Goal: Transaction & Acquisition: Download file/media

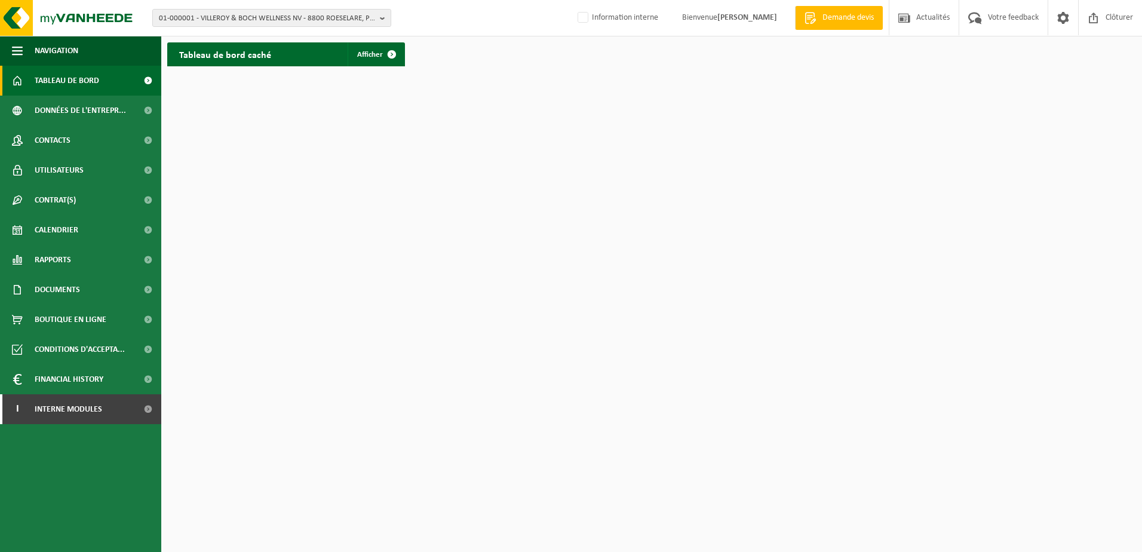
click at [411, 160] on html "01-000001 - VILLEROY & BOCH WELLNESS NV - 8800 ROESELARE, POPULIERSTRAAT 1 01-0…" at bounding box center [571, 276] width 1142 height 552
click at [214, 19] on span "01-000001 - VILLEROY & BOCH WELLNESS NV - 8800 ROESELARE, POPULIERSTRAAT 1" at bounding box center [267, 19] width 216 height 18
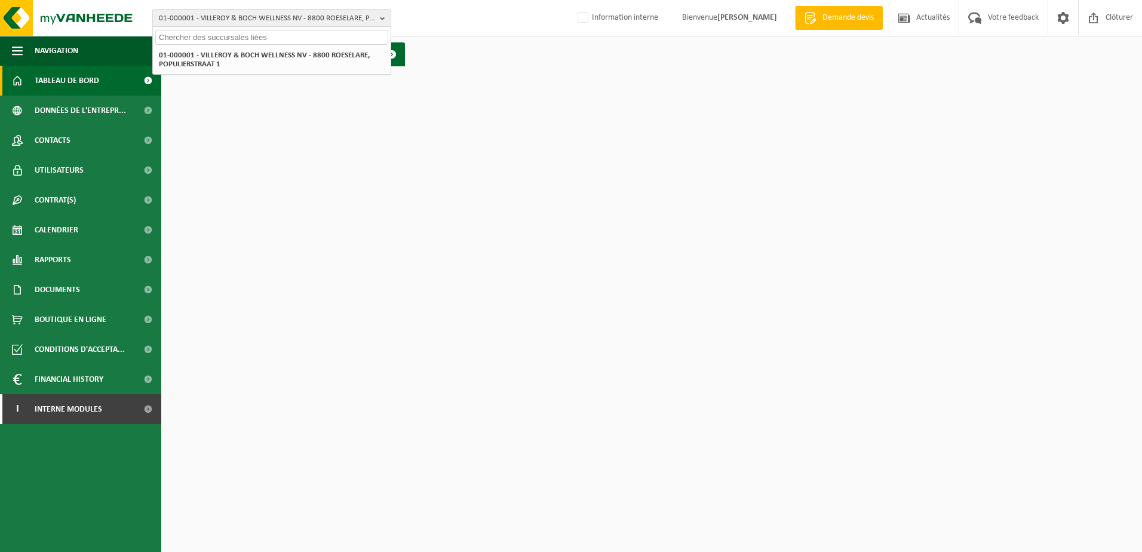
click at [205, 36] on input "text" at bounding box center [271, 37] width 233 height 15
click at [223, 39] on input "text" at bounding box center [271, 37] width 233 height 15
type input "01-100192"
click at [225, 57] on strong "01-100192 - SRL MAXIM-CAR - [STREET_ADDRESS][PERSON_NAME]" at bounding box center [265, 54] width 213 height 9
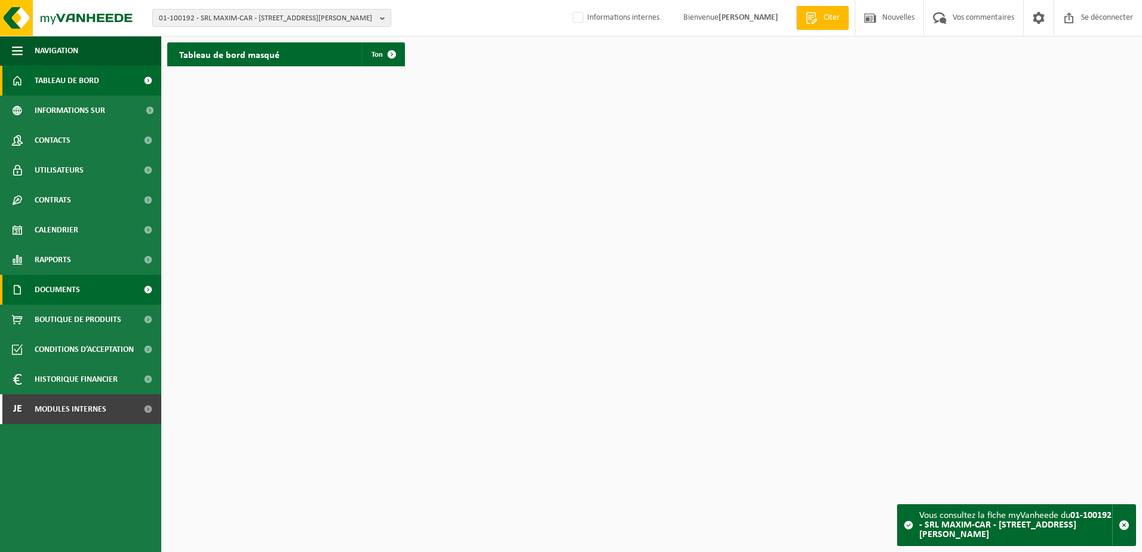
click at [111, 287] on link "Documents" at bounding box center [80, 290] width 161 height 30
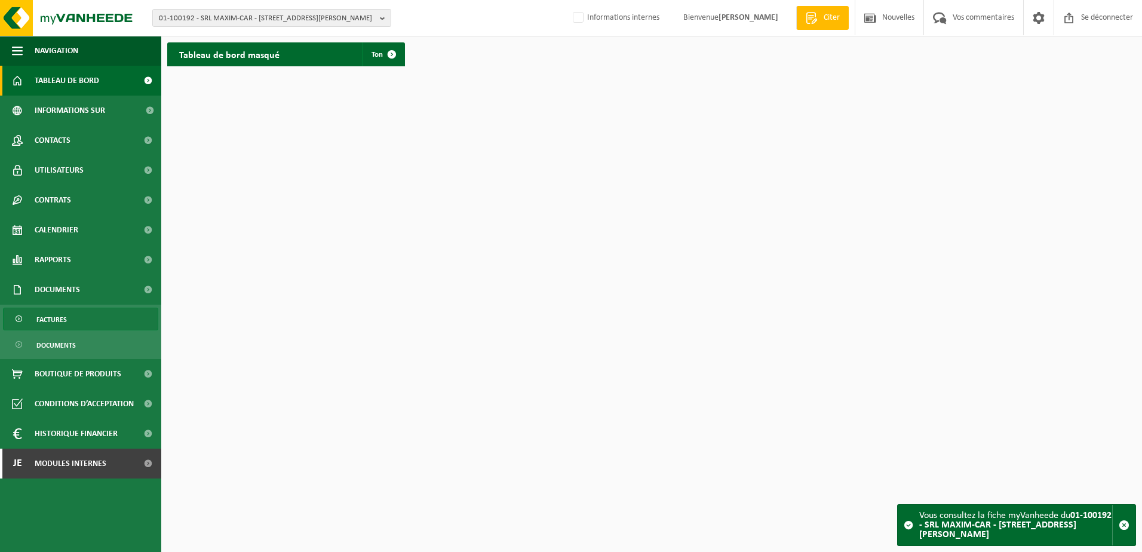
click at [89, 323] on link "Factures" at bounding box center [80, 319] width 155 height 23
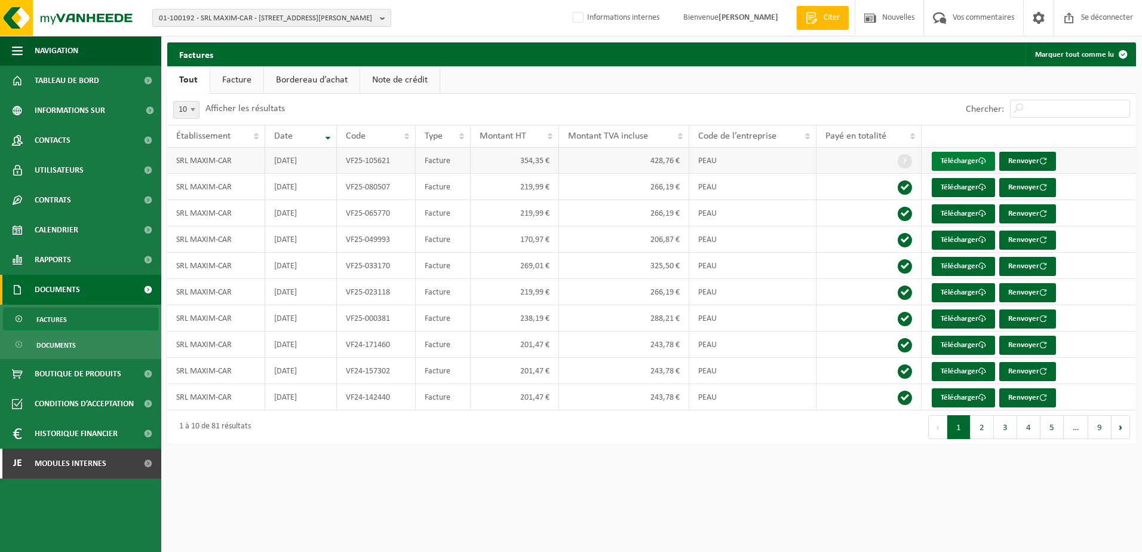
click at [961, 165] on font "Télécharger" at bounding box center [960, 161] width 38 height 8
